Goal: Information Seeking & Learning: Learn about a topic

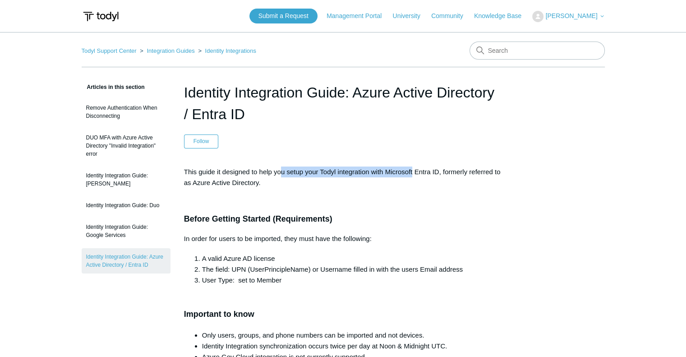
drag, startPoint x: 281, startPoint y: 170, endPoint x: 411, endPoint y: 170, distance: 129.9
click at [411, 170] on p "This guide it designed to help you setup your Todyl integration with Microsoft …" at bounding box center [343, 177] width 318 height 22
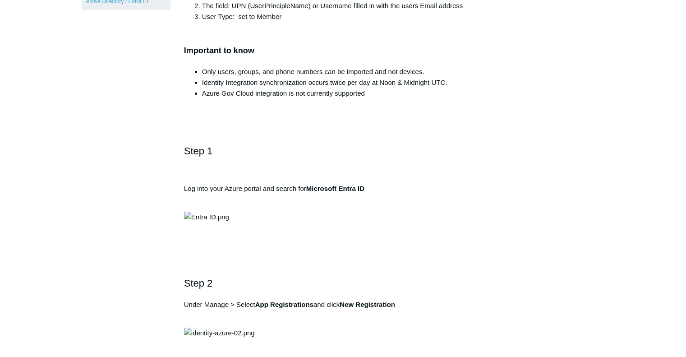
scroll to position [271, 0]
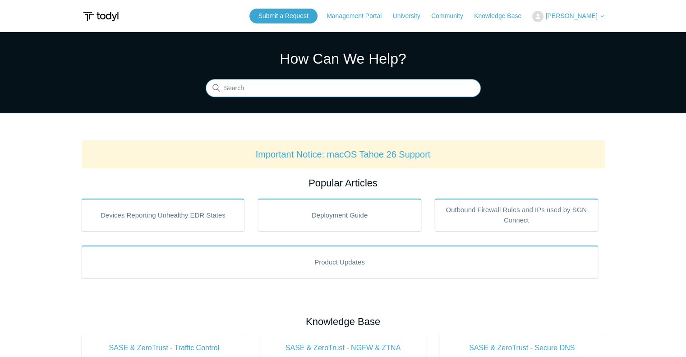
click at [307, 91] on input "Search" at bounding box center [343, 88] width 275 height 18
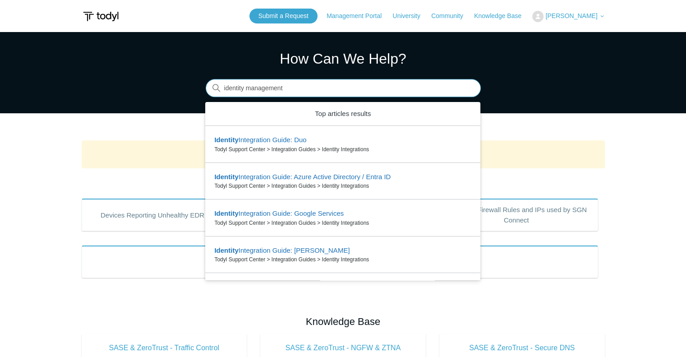
type input "identity management"
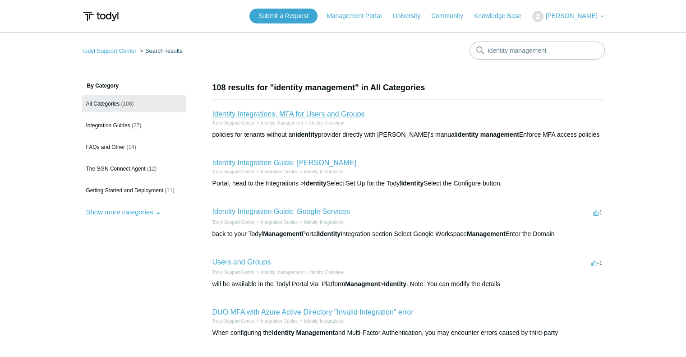
click at [313, 113] on link "Identity Integrations, MFA for Users and Groups" at bounding box center [288, 114] width 152 height 8
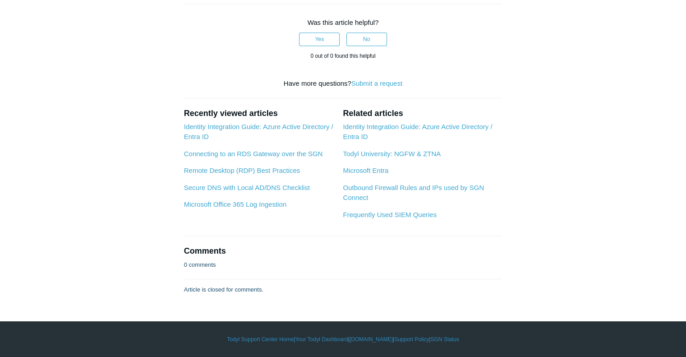
scroll to position [915, 0]
